Goal: Check status: Check status

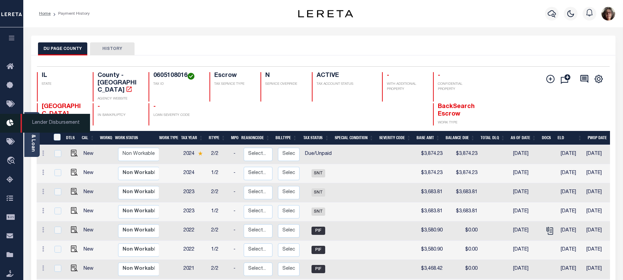
click at [33, 131] on span "Lender Disbursement" at bounding box center [55, 123] width 69 height 19
click at [37, 137] on div "Parcel & Loan" at bounding box center [31, 134] width 15 height 45
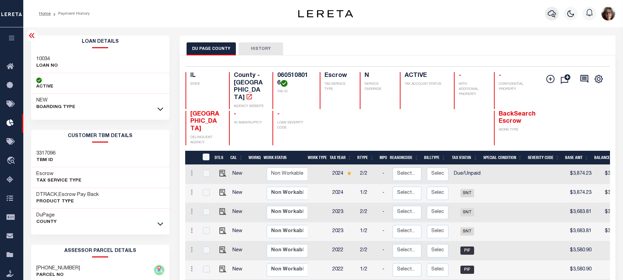
click at [550, 15] on icon "button" at bounding box center [552, 14] width 8 height 8
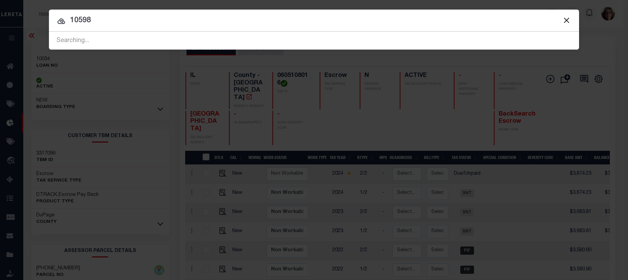
type input "10598"
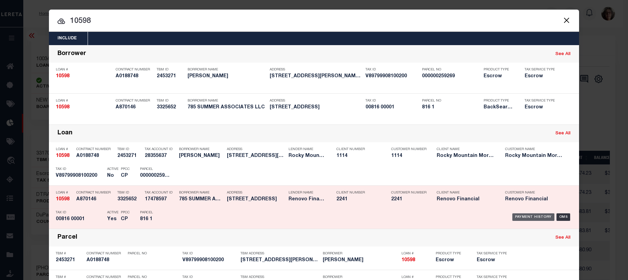
click at [522, 217] on div "Payment History" at bounding box center [533, 218] width 42 height 8
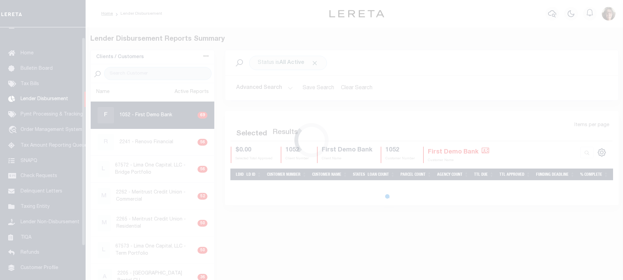
scroll to position [12, 0]
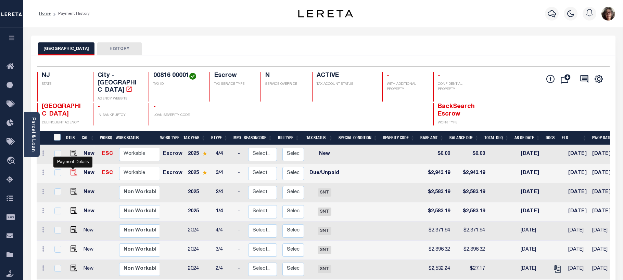
click at [73, 169] on img "" at bounding box center [73, 172] width 7 height 7
checkbox input "true"
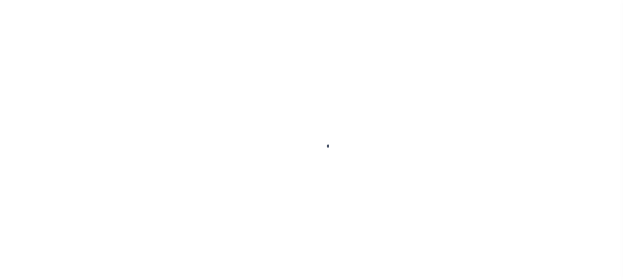
select select "DUE"
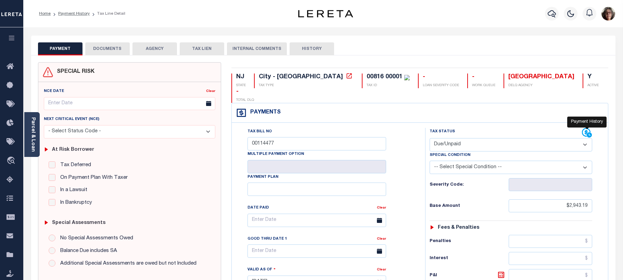
click at [583, 128] on icon at bounding box center [587, 133] width 10 height 10
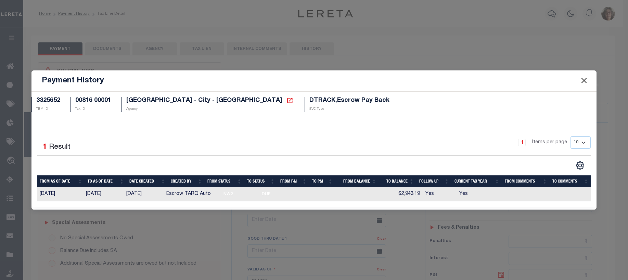
click at [584, 82] on button "Close" at bounding box center [583, 80] width 9 height 9
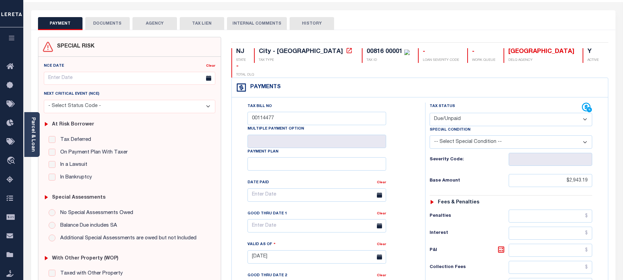
scroll to position [23, 0]
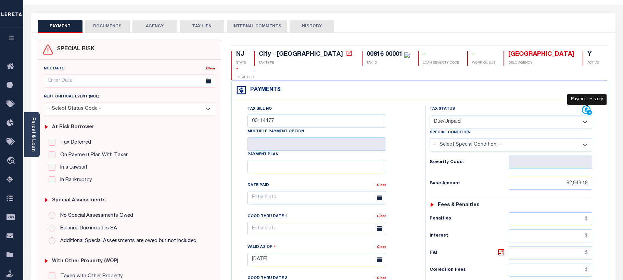
click at [583, 105] on icon at bounding box center [587, 110] width 10 height 10
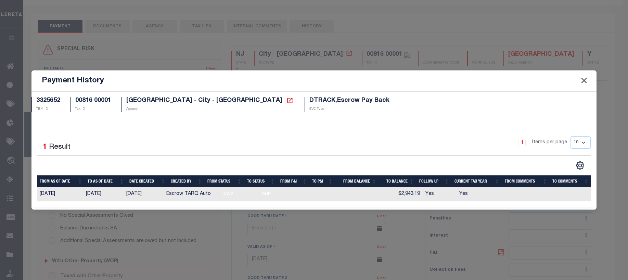
click at [582, 81] on button "Close" at bounding box center [583, 80] width 9 height 9
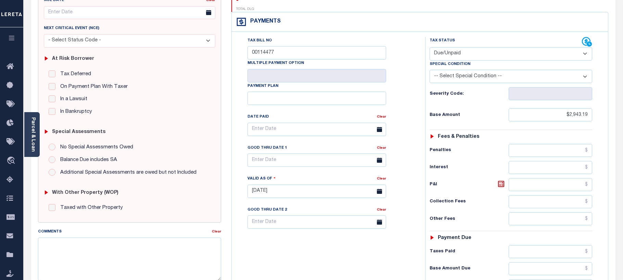
scroll to position [0, 0]
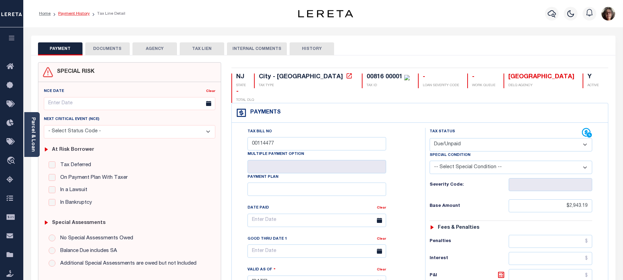
click at [76, 13] on link "Payment History" at bounding box center [73, 14] width 31 height 4
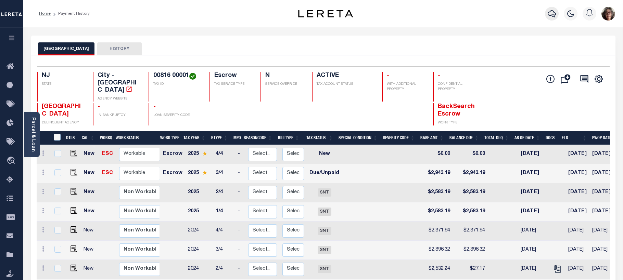
click at [554, 13] on icon "button" at bounding box center [552, 14] width 8 height 8
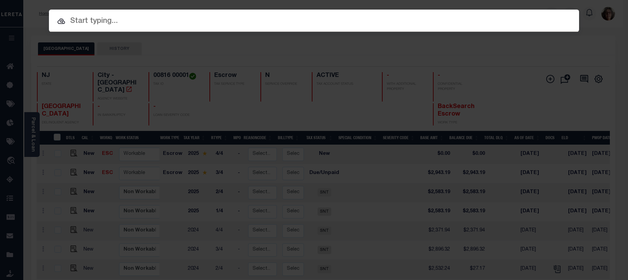
paste input "3830524063931"
type input "3830524063931"
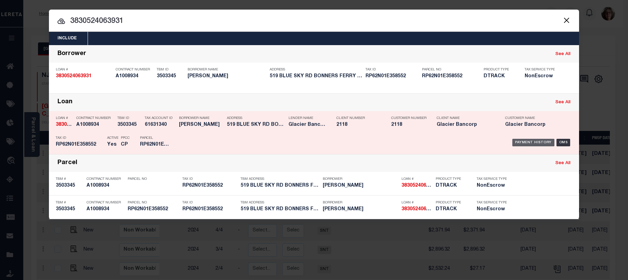
click at [535, 145] on div "Payment History" at bounding box center [533, 143] width 42 height 8
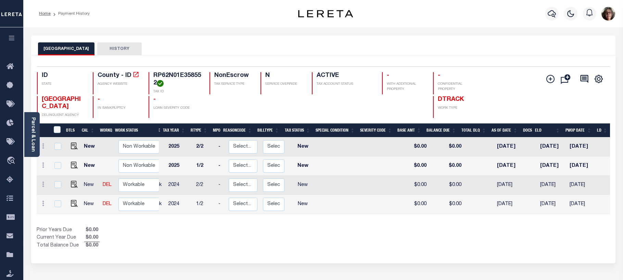
scroll to position [0, 15]
